Goal: Information Seeking & Learning: Find specific fact

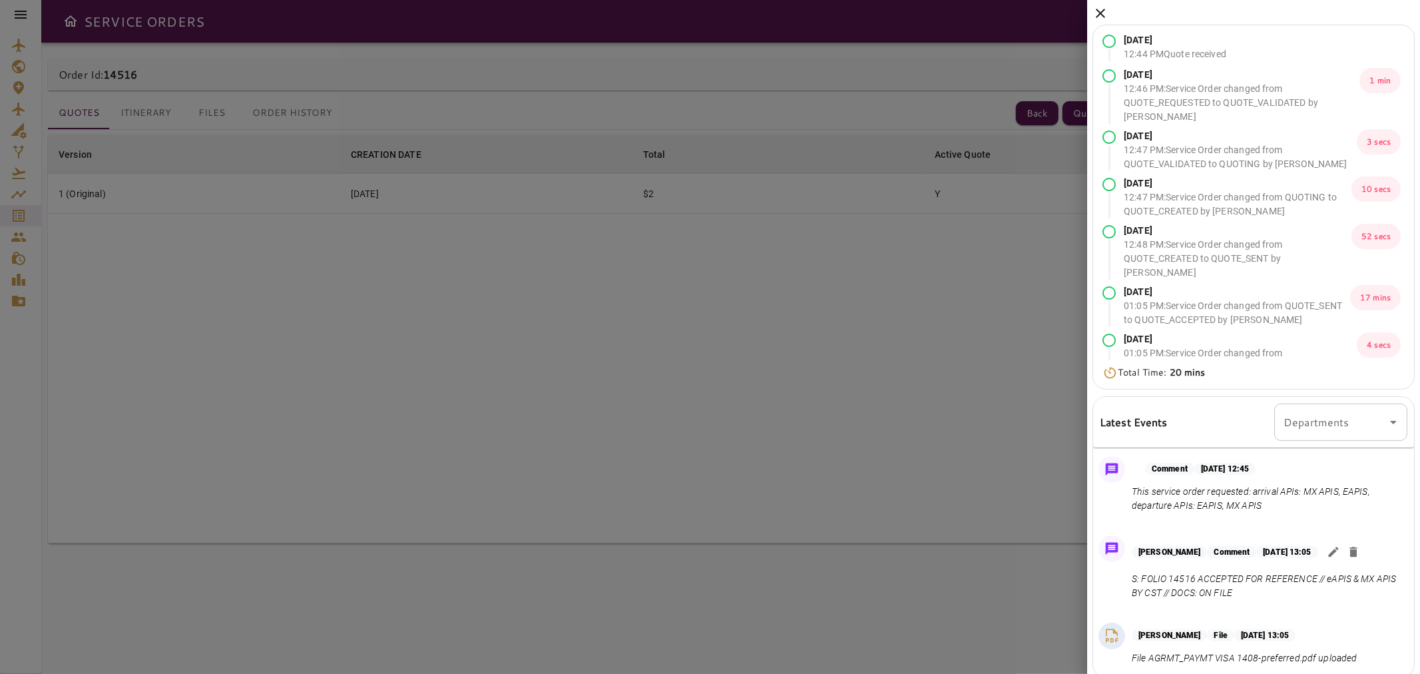
click at [1105, 9] on icon at bounding box center [1101, 13] width 16 height 16
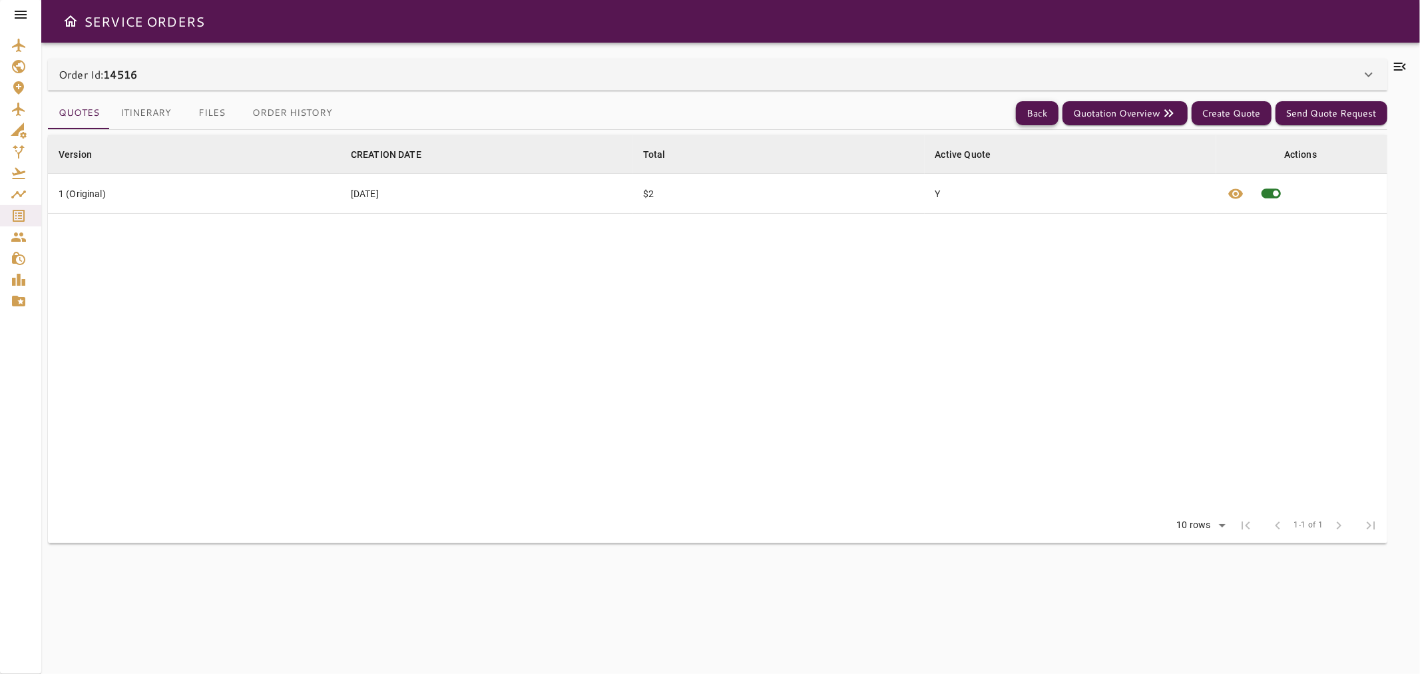
click at [1041, 107] on button "Back" at bounding box center [1037, 113] width 43 height 25
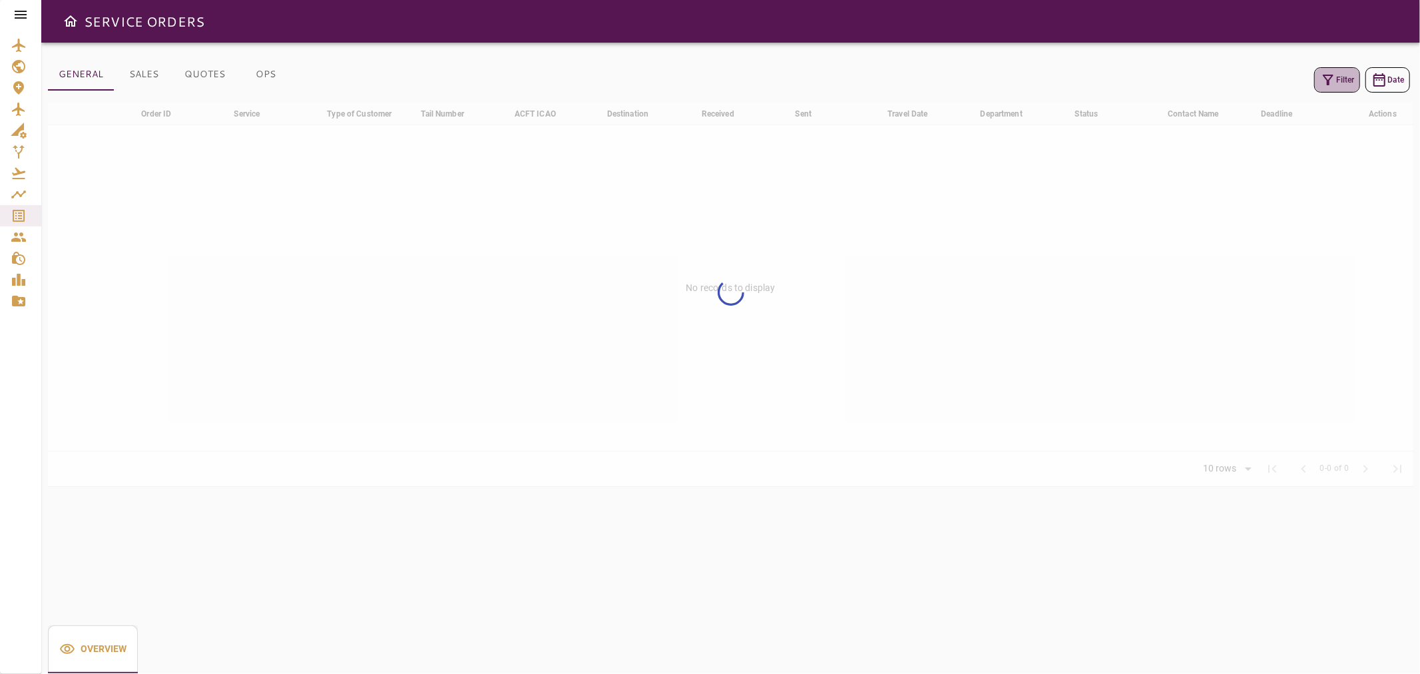
click at [1350, 69] on button "Filter" at bounding box center [1337, 79] width 46 height 25
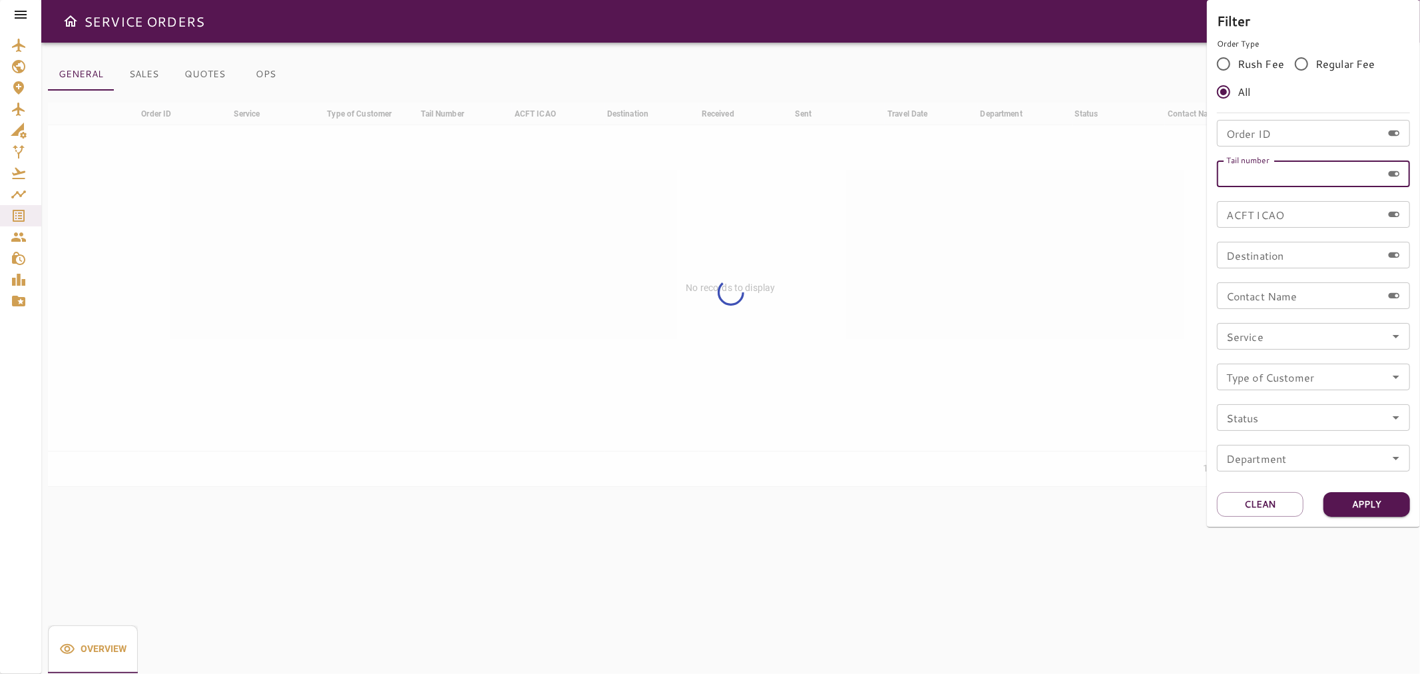
click at [1274, 168] on input "Tail number" at bounding box center [1299, 173] width 165 height 27
paste input "******"
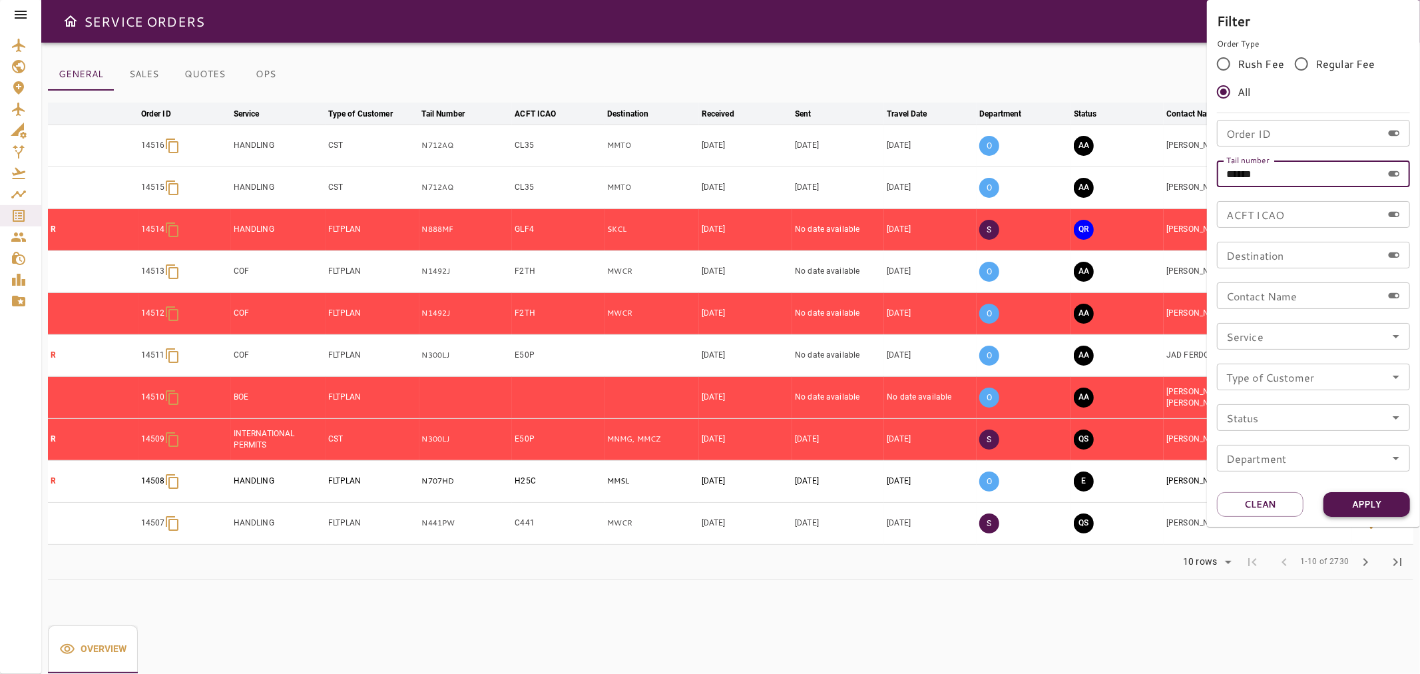
type input "******"
drag, startPoint x: 1382, startPoint y: 507, endPoint x: 1374, endPoint y: 505, distance: 8.9
click at [1380, 504] on button "Apply" at bounding box center [1367, 504] width 87 height 25
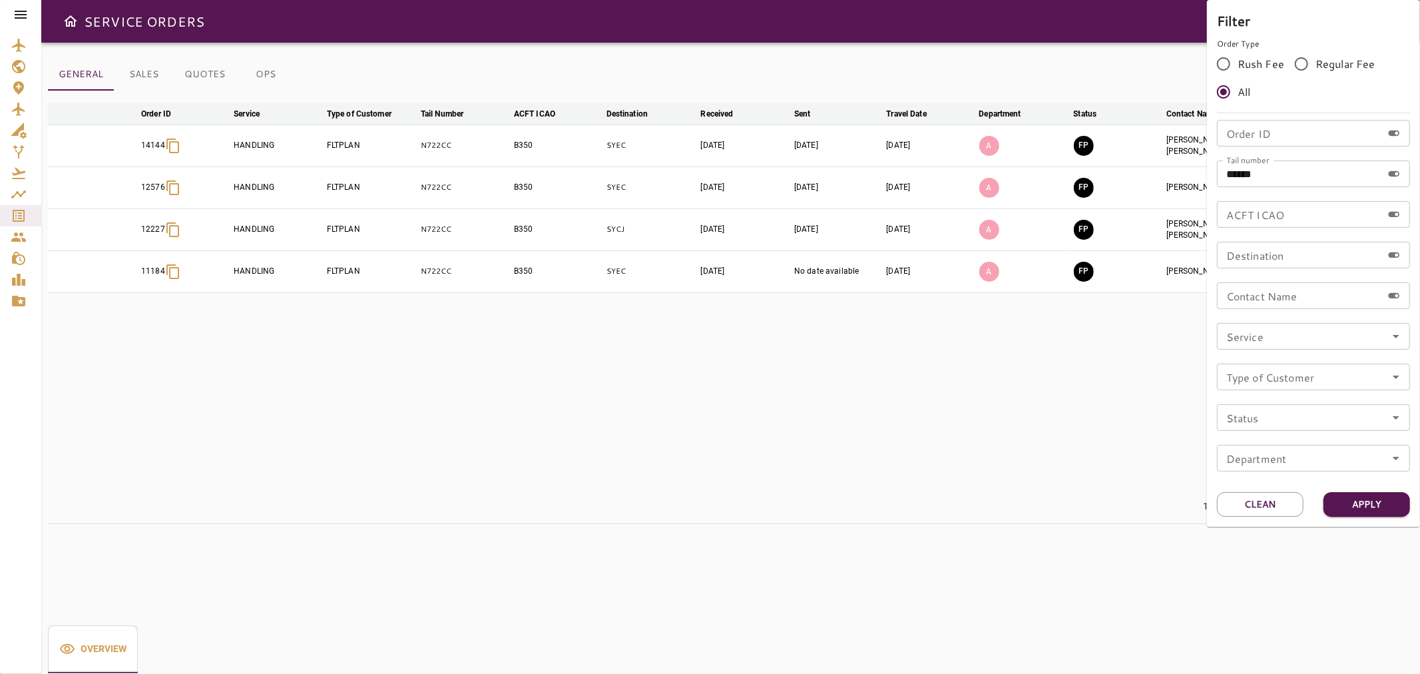
click at [1248, 555] on div at bounding box center [710, 337] width 1420 height 674
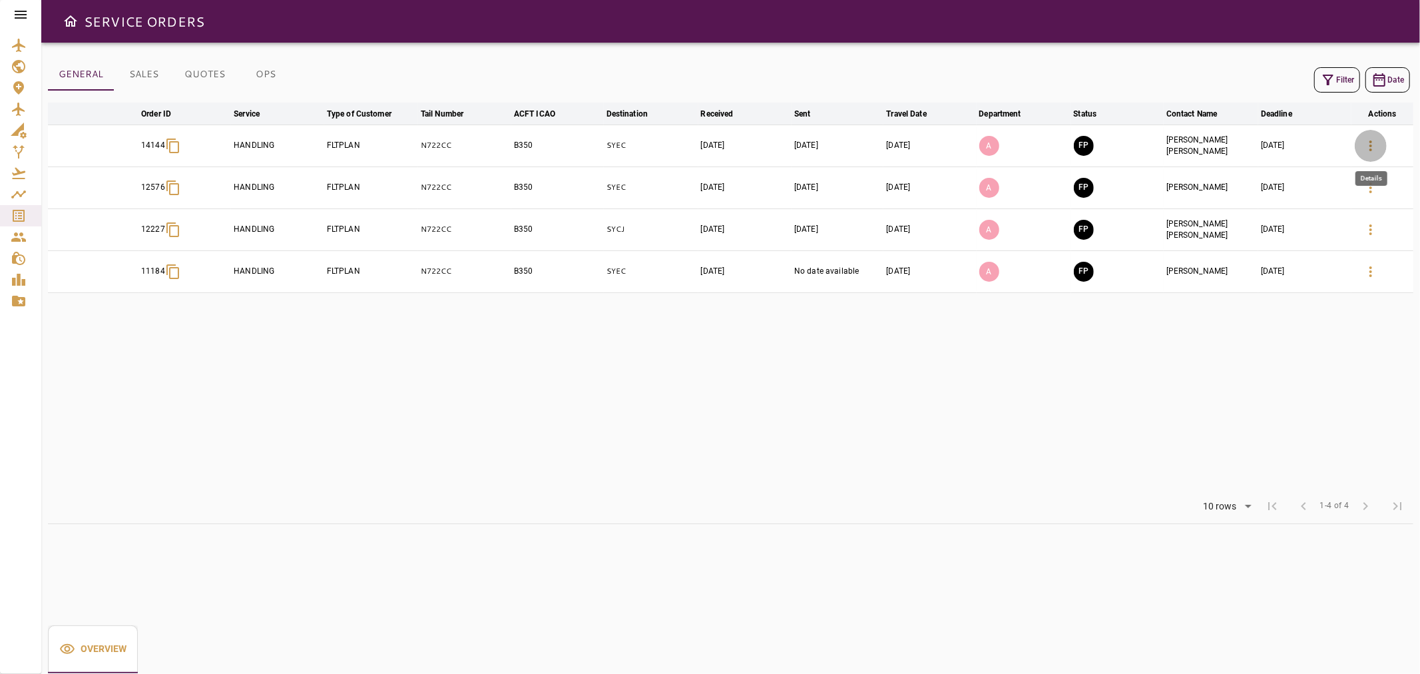
click at [1366, 146] on icon "button" at bounding box center [1371, 146] width 16 height 16
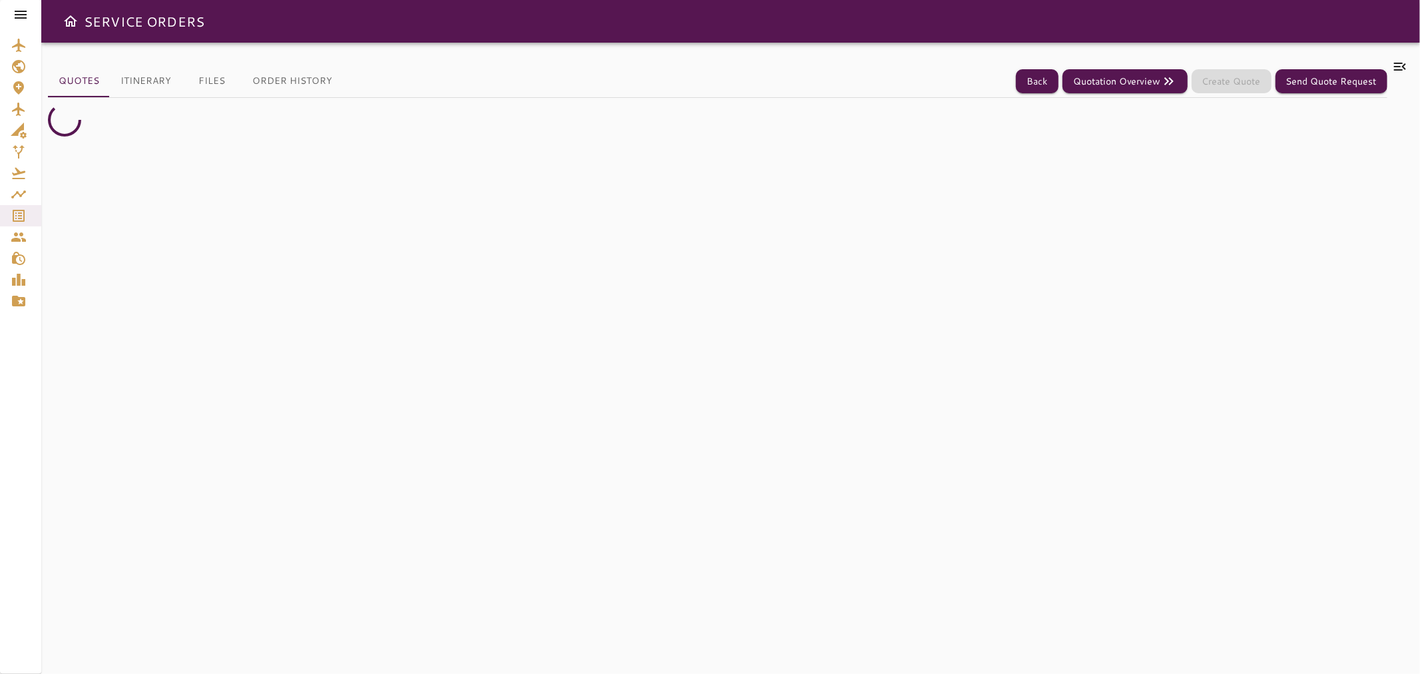
click at [1401, 69] on icon at bounding box center [1400, 67] width 12 height 8
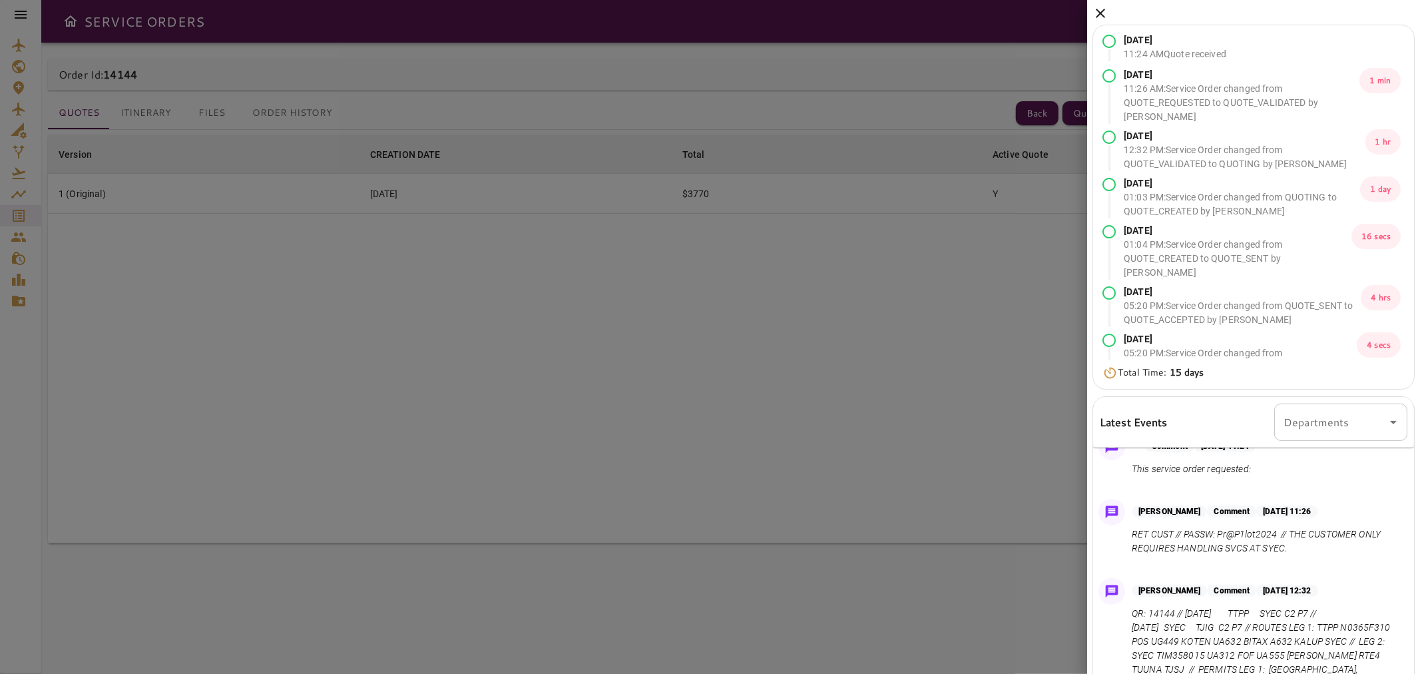
scroll to position [22, 0]
drag, startPoint x: 1279, startPoint y: 531, endPoint x: 1221, endPoint y: 528, distance: 58.0
click at [1221, 528] on p "RET CUST // PASSW: Pr@P1lot2024 // THE CUSTOMER ONLY REQUIRES HANDLING SVCS AT …" at bounding box center [1267, 542] width 270 height 28
click at [640, 148] on div at bounding box center [710, 337] width 1420 height 674
click at [304, 61] on div at bounding box center [710, 337] width 1420 height 674
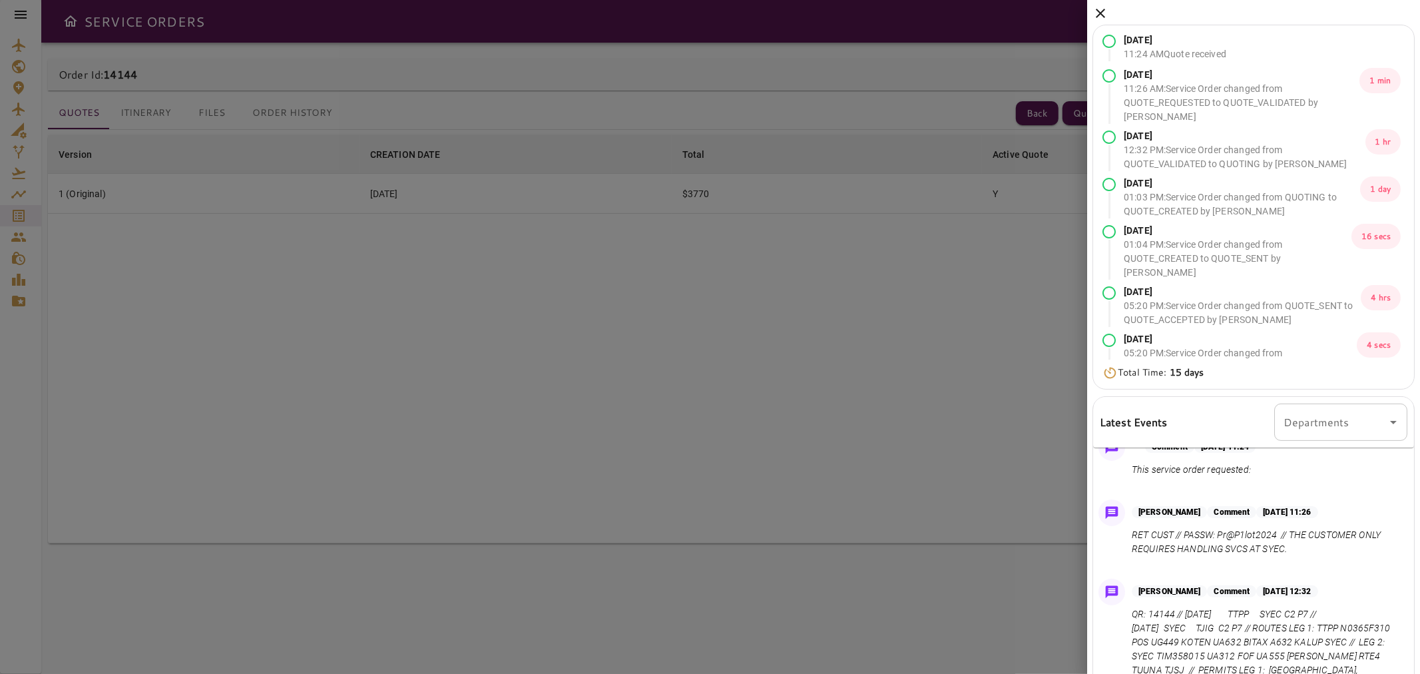
drag, startPoint x: 1104, startPoint y: 11, endPoint x: 563, endPoint y: 77, distance: 544.7
click at [1101, 11] on icon at bounding box center [1101, 13] width 16 height 16
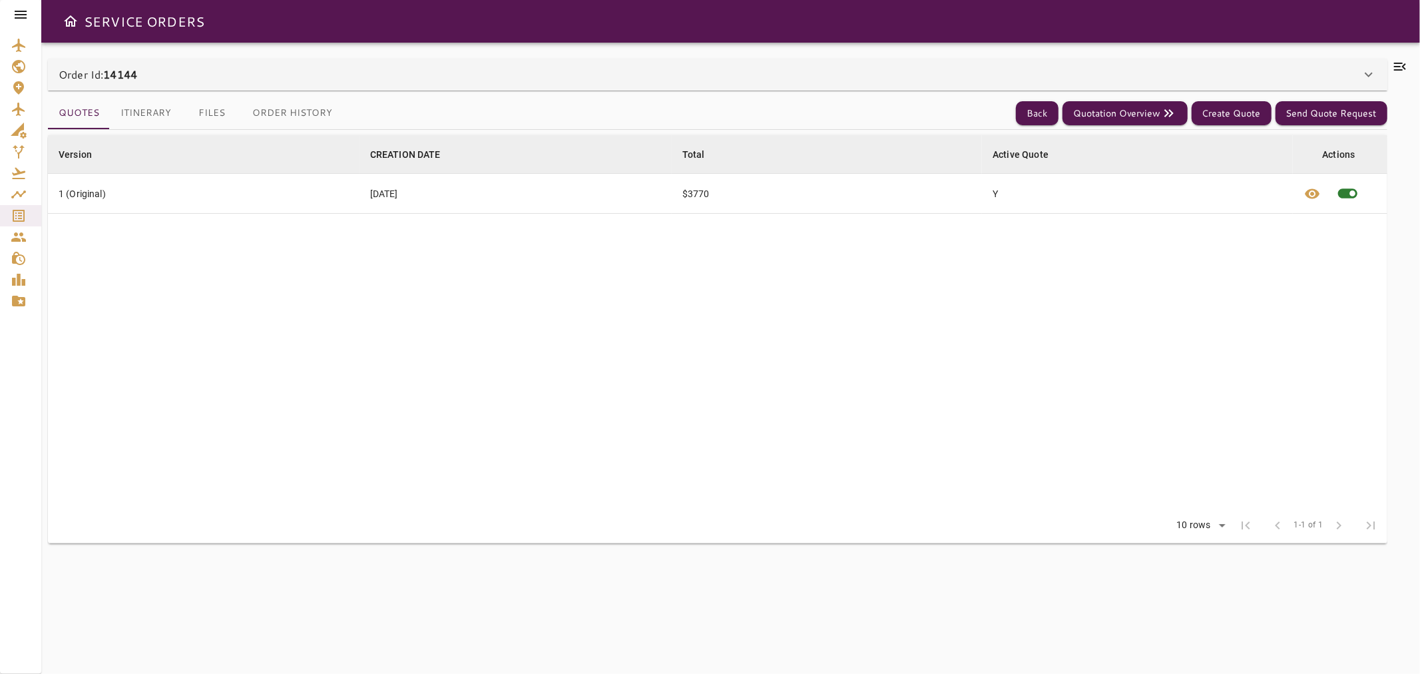
drag, startPoint x: 491, startPoint y: 80, endPoint x: 482, endPoint y: 92, distance: 14.8
click at [489, 81] on div "Order Id: 14144" at bounding box center [710, 75] width 1302 height 16
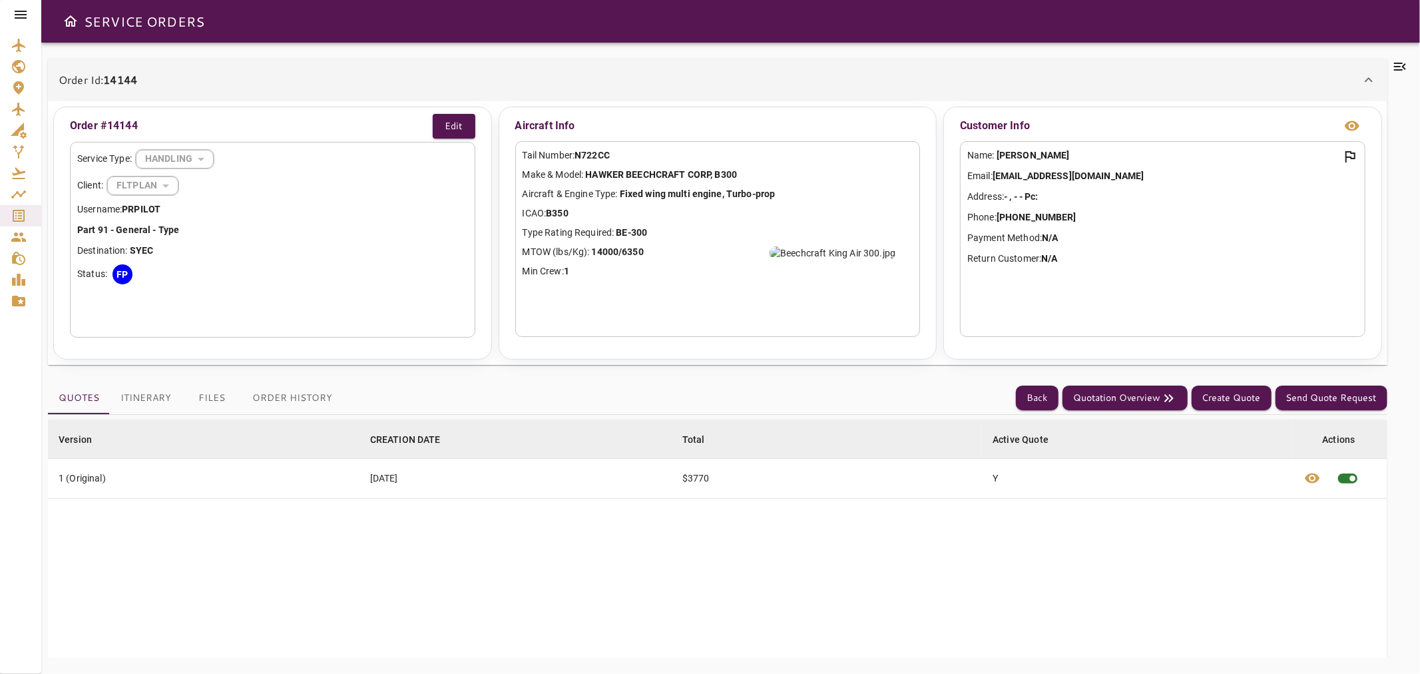
click at [620, 152] on p "Tail Number: N722CC" at bounding box center [718, 155] width 391 height 14
drag, startPoint x: 156, startPoint y: 208, endPoint x: 127, endPoint y: 206, distance: 30.0
click at [127, 206] on p "Username: PRPILOT" at bounding box center [272, 209] width 391 height 14
copy b "PRPILOT"
